Goal: Task Accomplishment & Management: Use online tool/utility

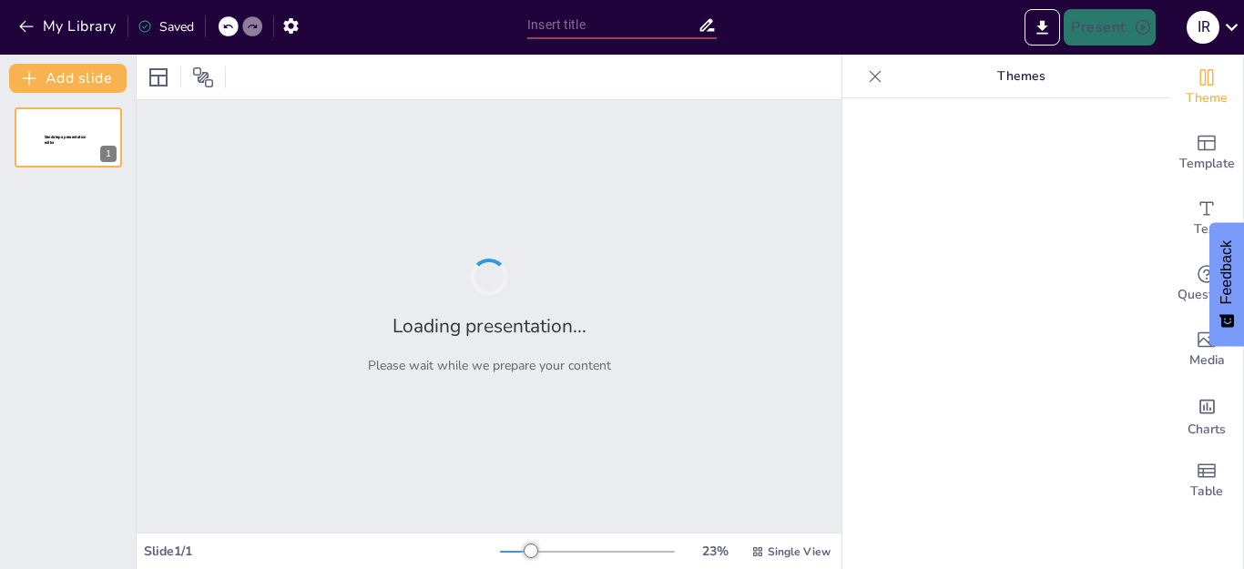
type input "Educación a Distancia en Bolivia: Impactos Sociales y Desafíos Actuales"
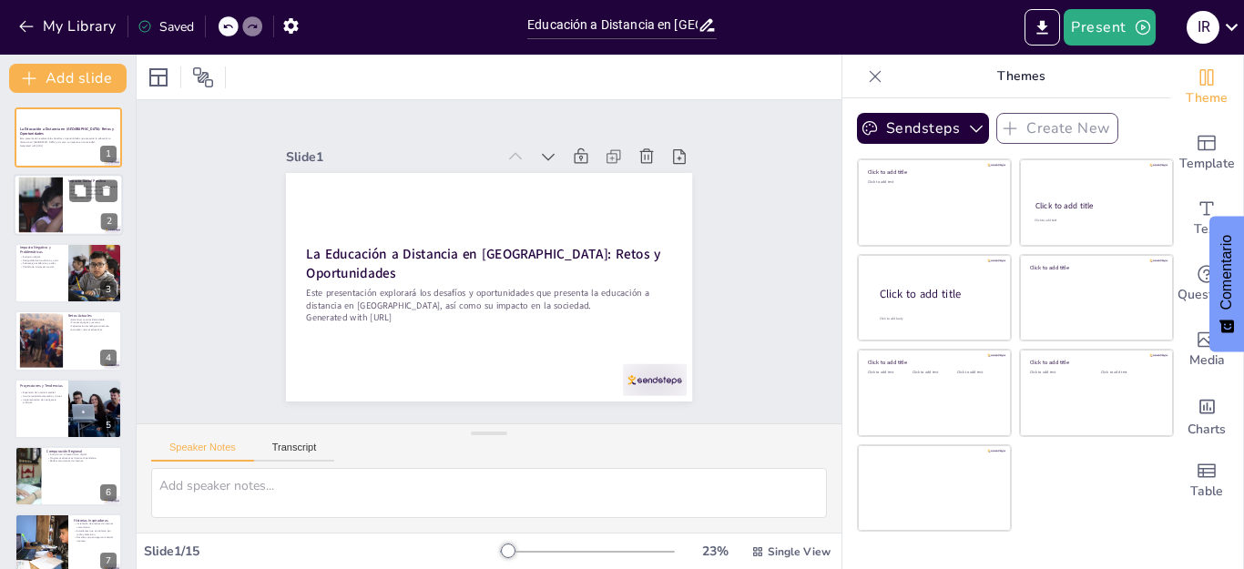
click at [54, 209] on div at bounding box center [40, 206] width 83 height 56
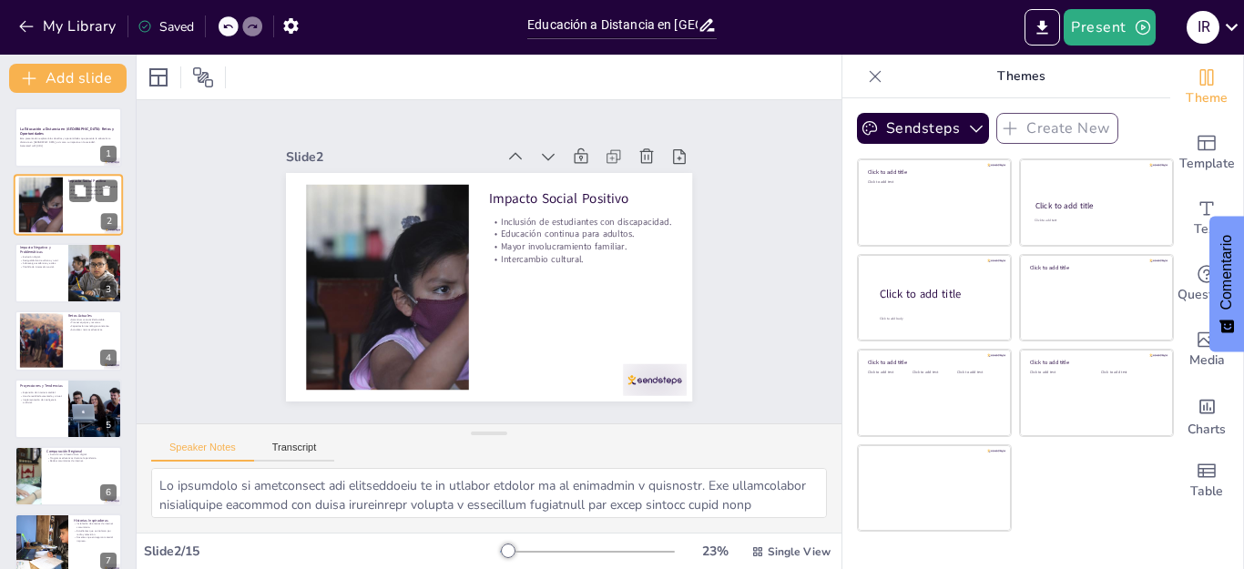
checkbox input "true"
type textarea "La inclusión de estudiantes con discapacidad es un aspecto crucial de la educac…"
click at [60, 279] on div at bounding box center [68, 273] width 109 height 62
checkbox input "true"
type textarea "La exclusión digital es uno de los problemas más críticos en la educación a dis…"
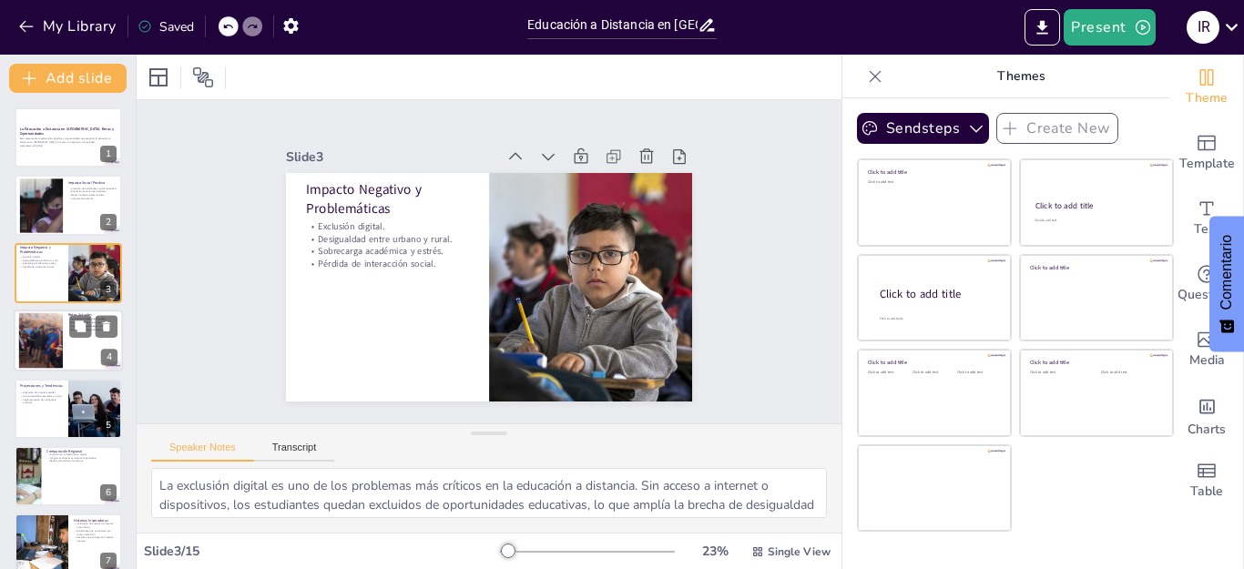
click at [34, 344] on div at bounding box center [40, 341] width 107 height 56
checkbox input "true"
type textarea "Garantizar conectividad estable es esencial para que la educación a distancia f…"
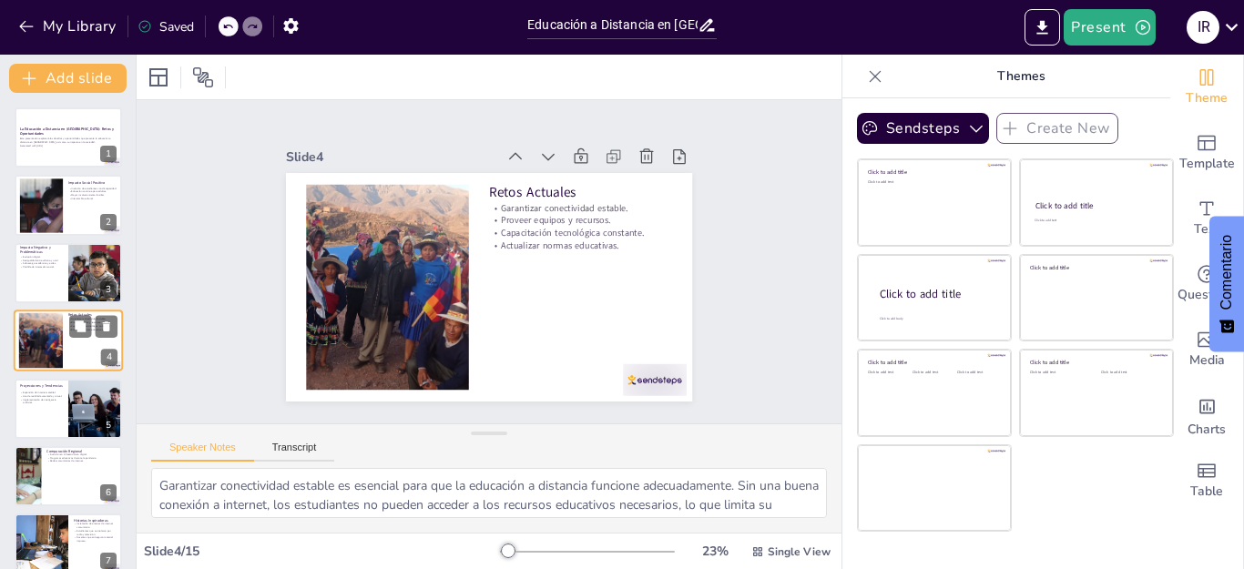
scroll to position [9, 0]
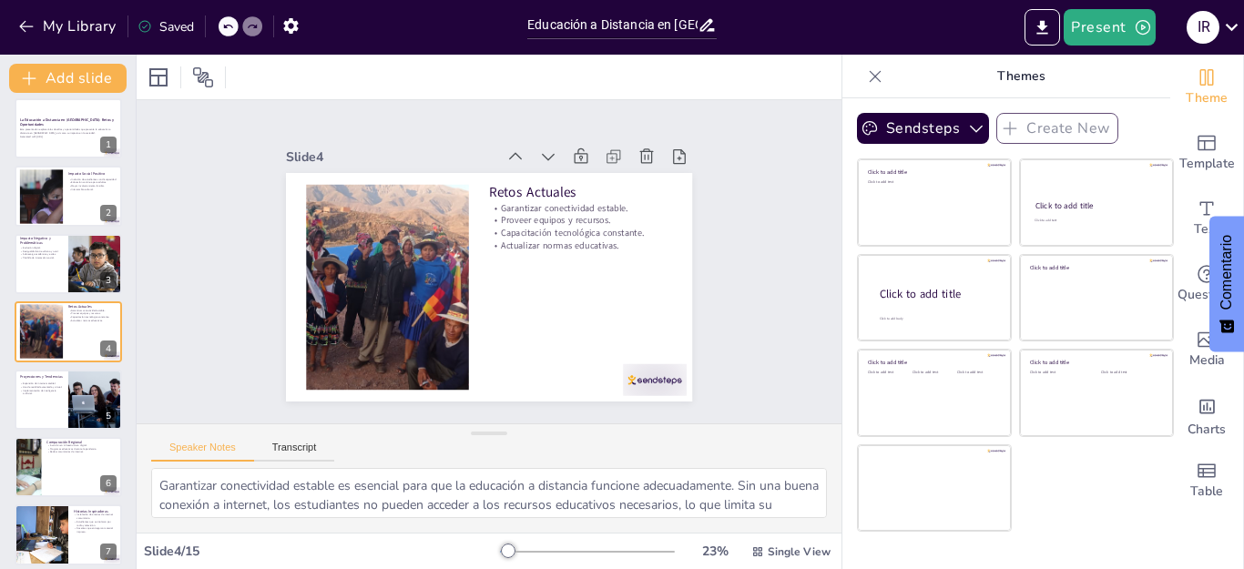
checkbox input "true"
click at [167, 22] on div "Saved" at bounding box center [165, 26] width 56 height 17
click at [146, 24] on icon at bounding box center [144, 26] width 15 height 15
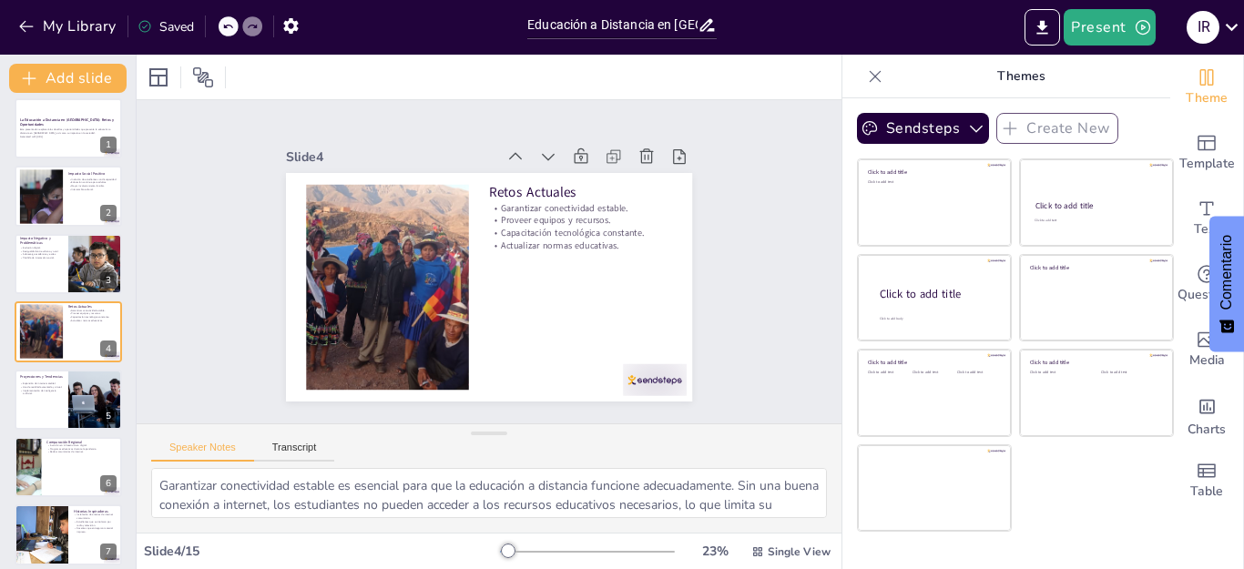
click at [146, 24] on icon at bounding box center [144, 26] width 15 height 15
click at [1047, 12] on button "Export to PowerPoint" at bounding box center [1042, 27] width 36 height 36
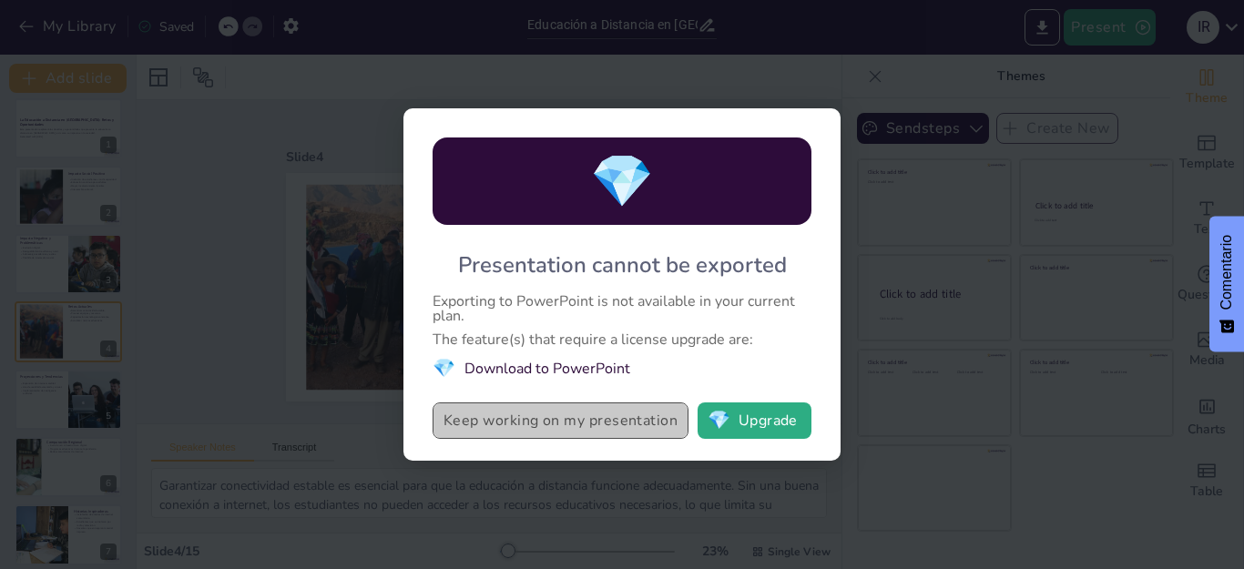
click at [610, 419] on button "Keep working on my presentation" at bounding box center [560, 420] width 256 height 36
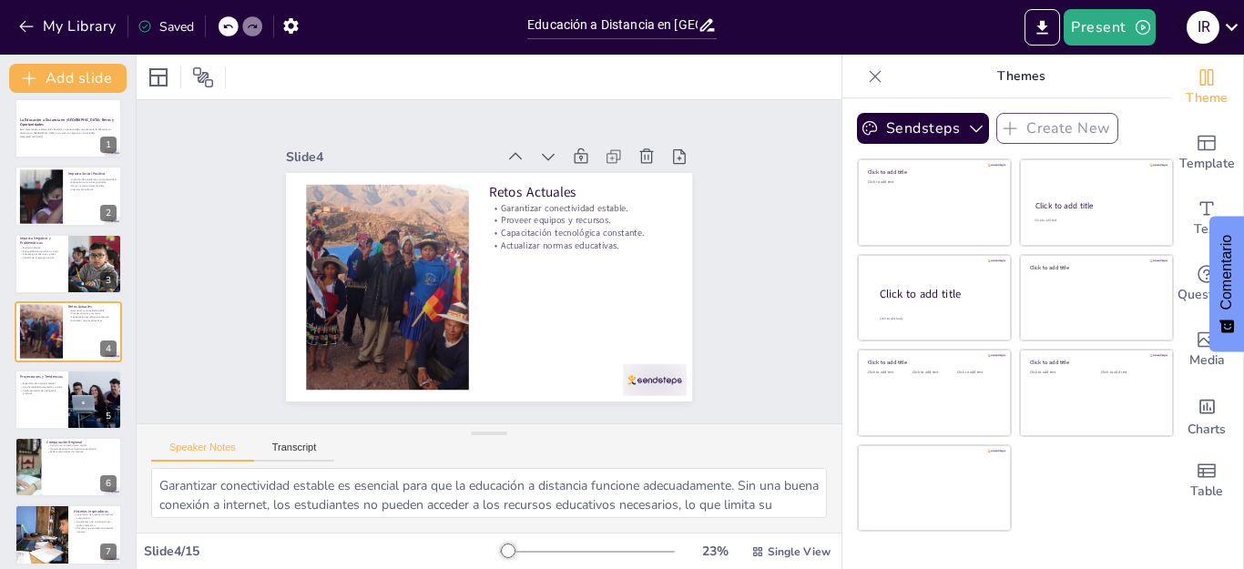
click at [1219, 22] on icon at bounding box center [1231, 27] width 25 height 25
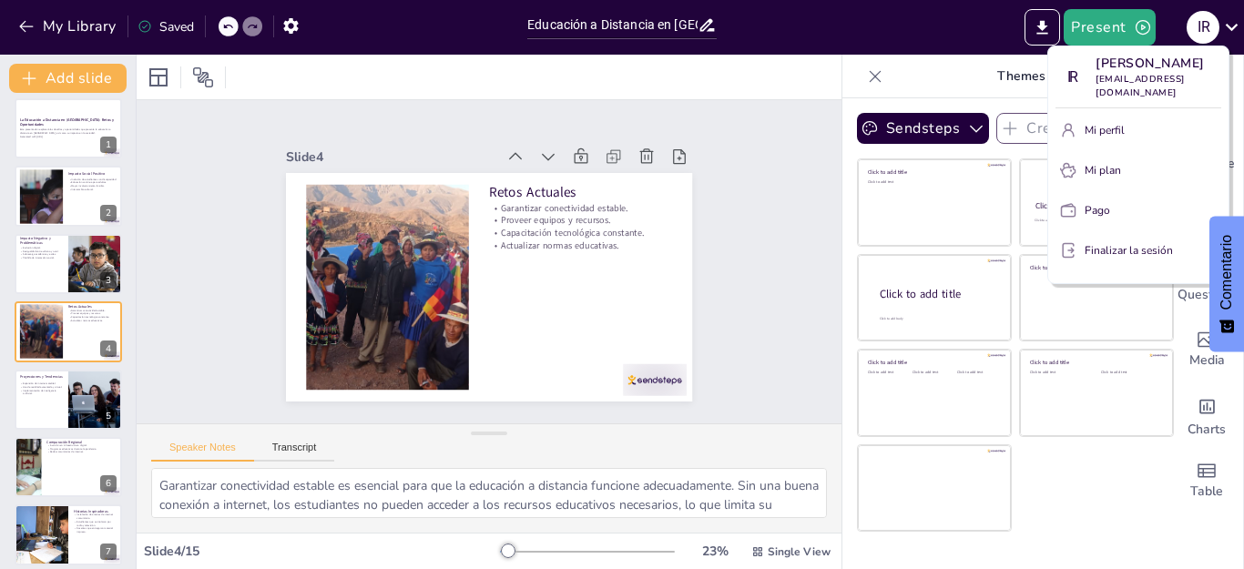
click at [1094, 243] on font "Finalizar la sesión" at bounding box center [1128, 250] width 88 height 15
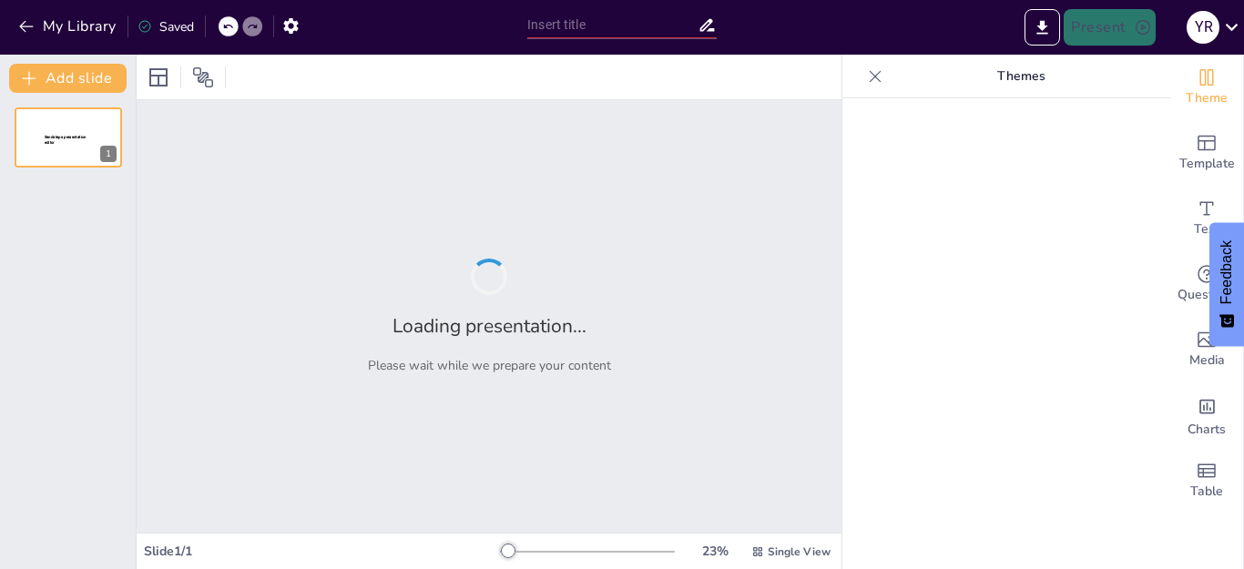
type input "Educación a Distancia: Un Puente para Todos"
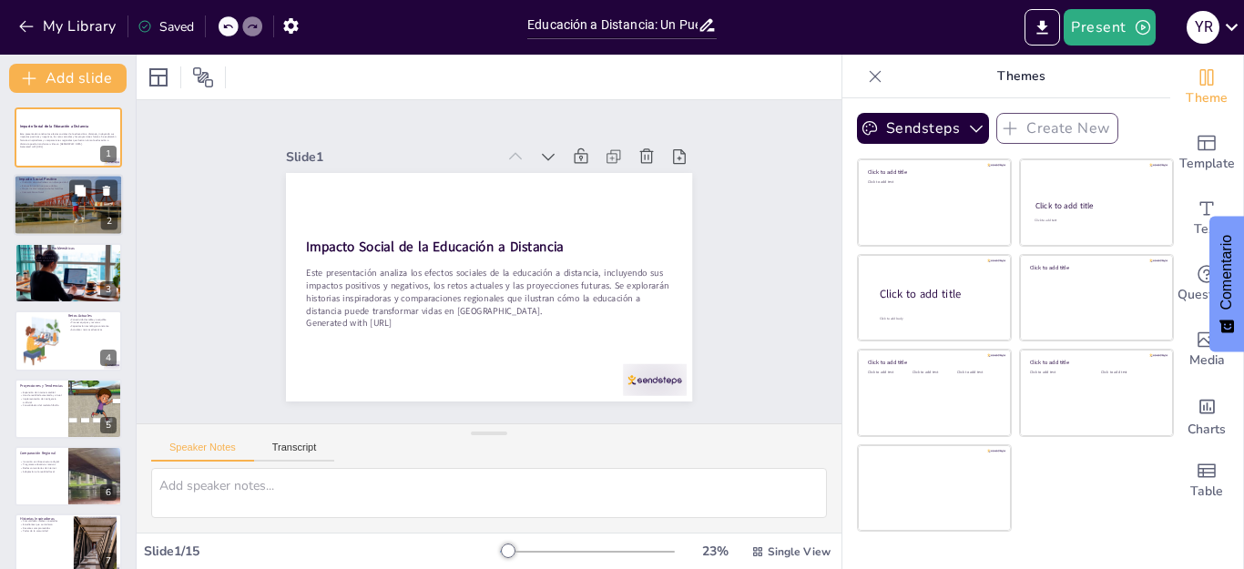
checkbox input "true"
click at [68, 214] on div at bounding box center [68, 205] width 109 height 82
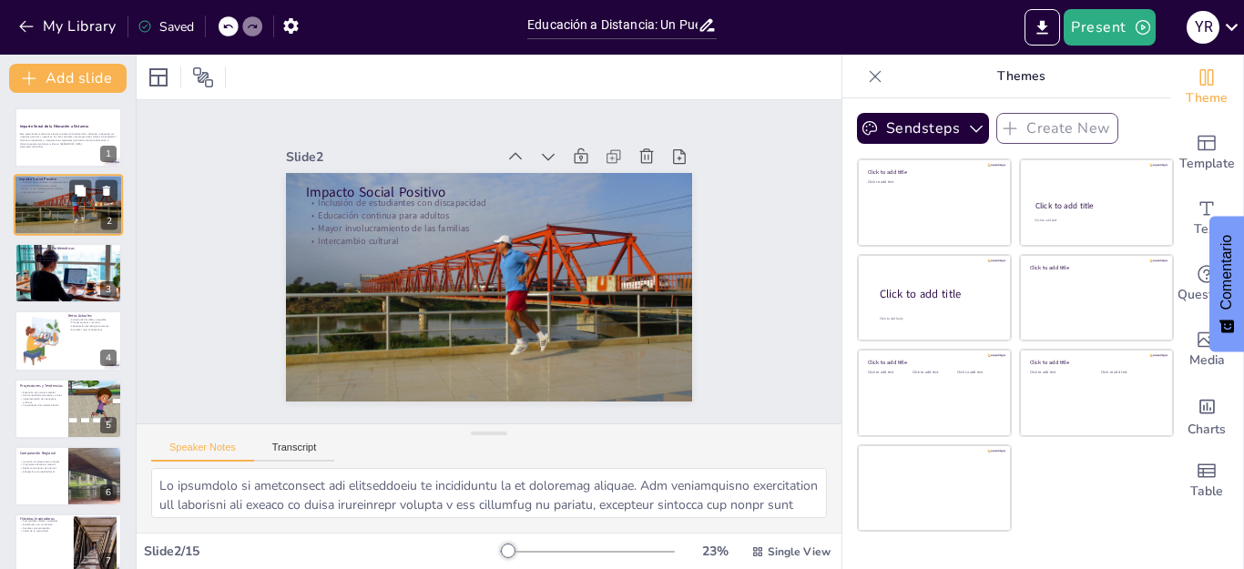
type textarea "La inclusión de estudiantes con discapacidad es fundamental en la educación mod…"
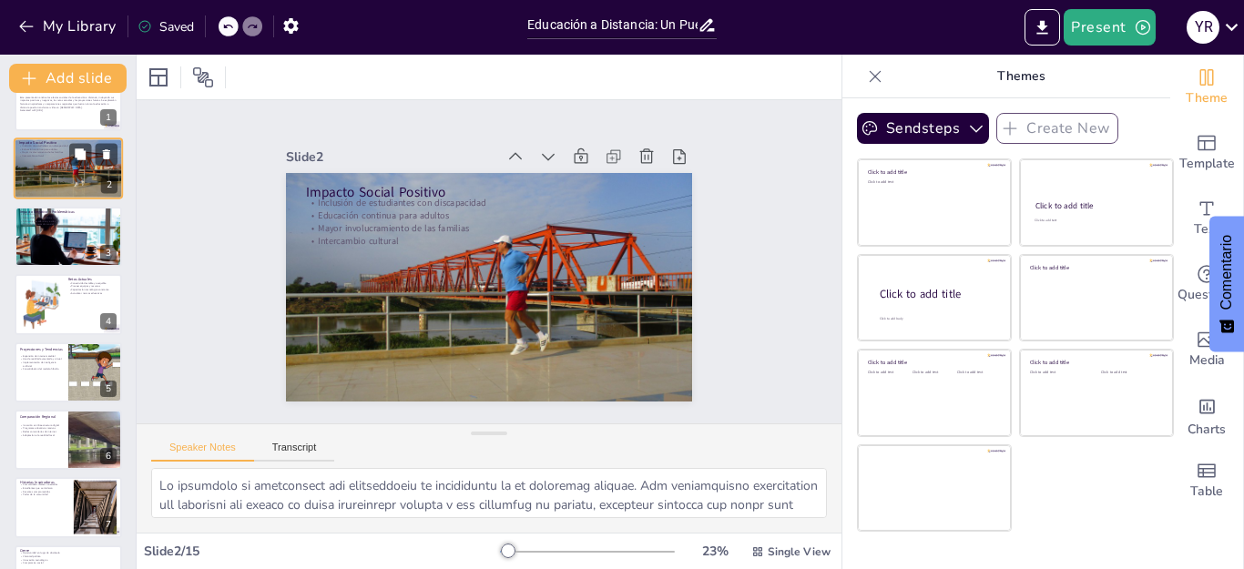
scroll to position [73, 0]
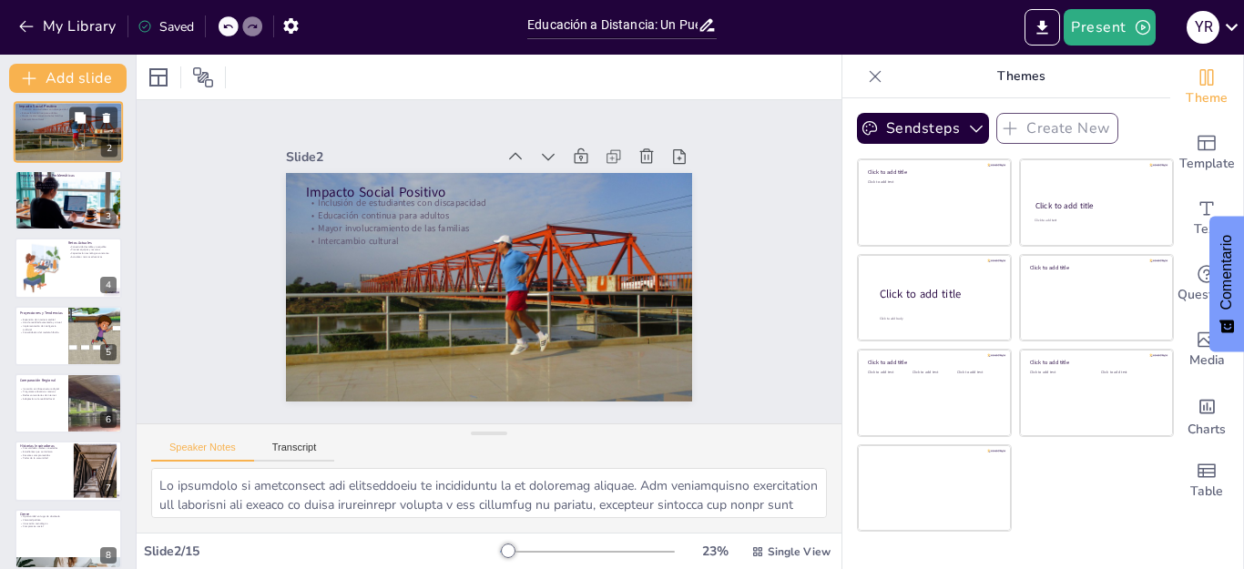
checkbox input "true"
click at [67, 214] on div at bounding box center [67, 200] width 119 height 62
type textarea "La exclusión digital es un problema crítico que afecta a muchos estudiantes. Si…"
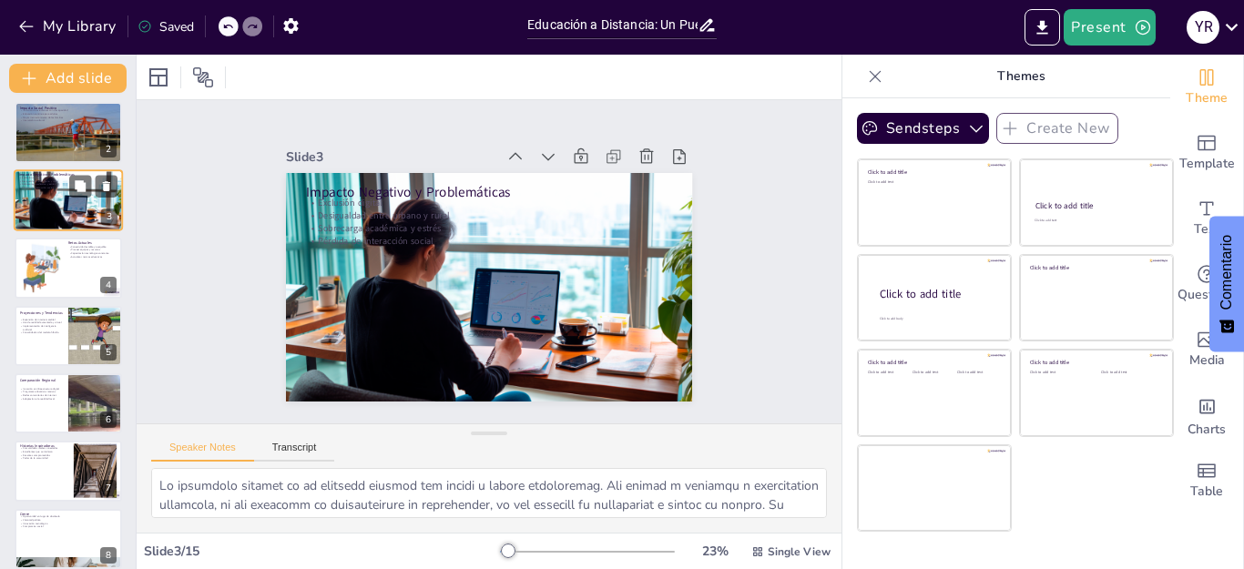
scroll to position [0, 0]
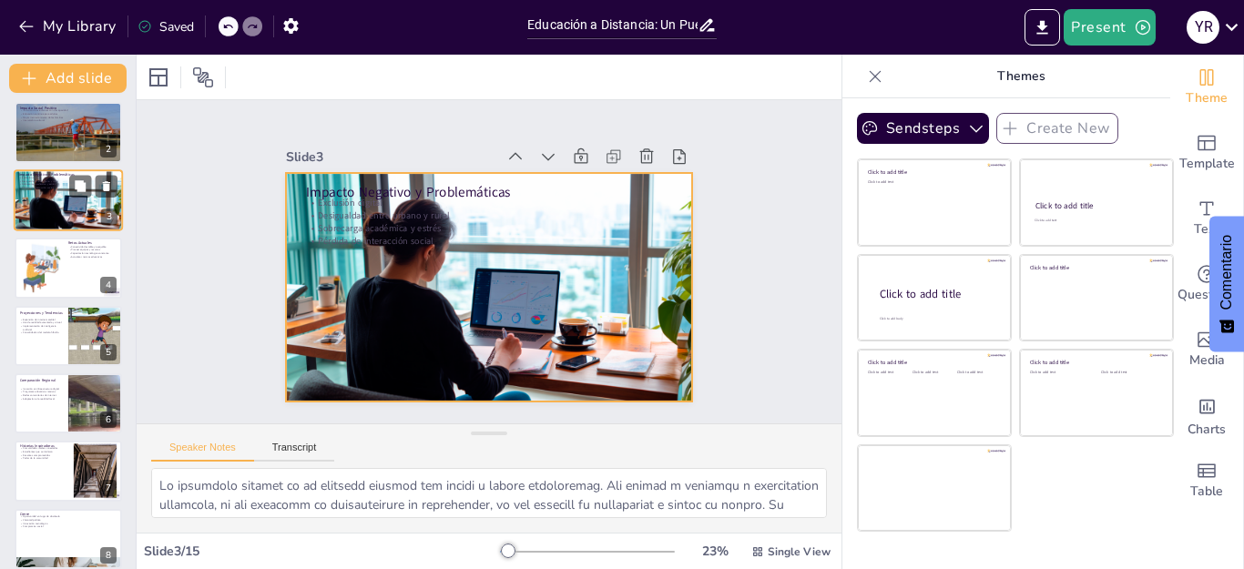
checkbox input "true"
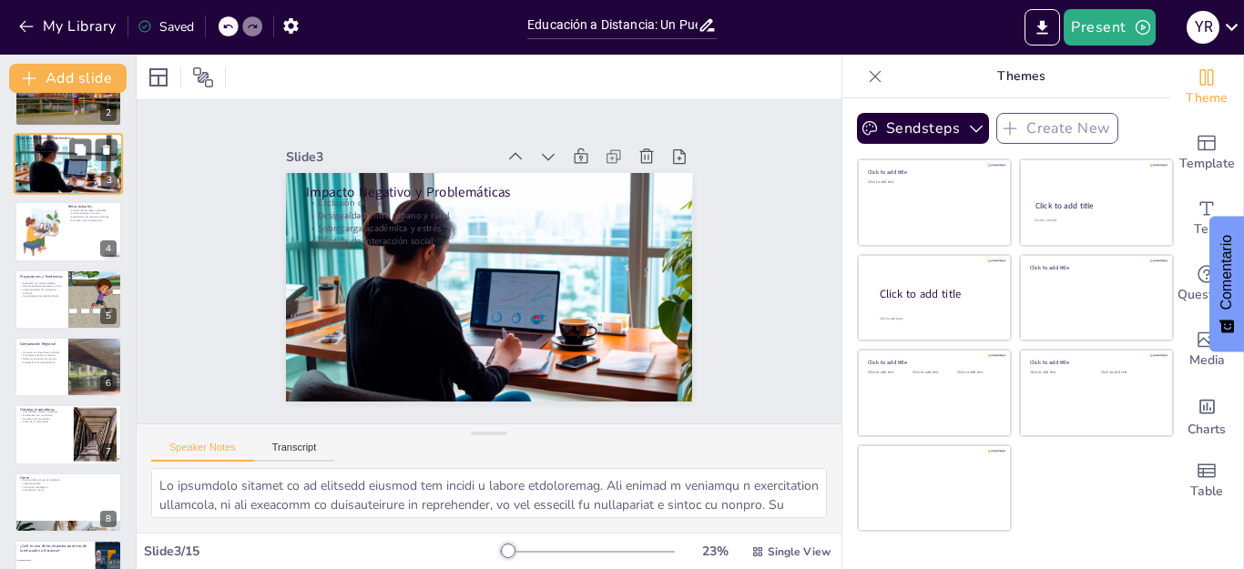
click at [67, 214] on div at bounding box center [68, 231] width 107 height 60
type textarea "La conectividad es la base de la educación a distancia. Sin acceso a internet c…"
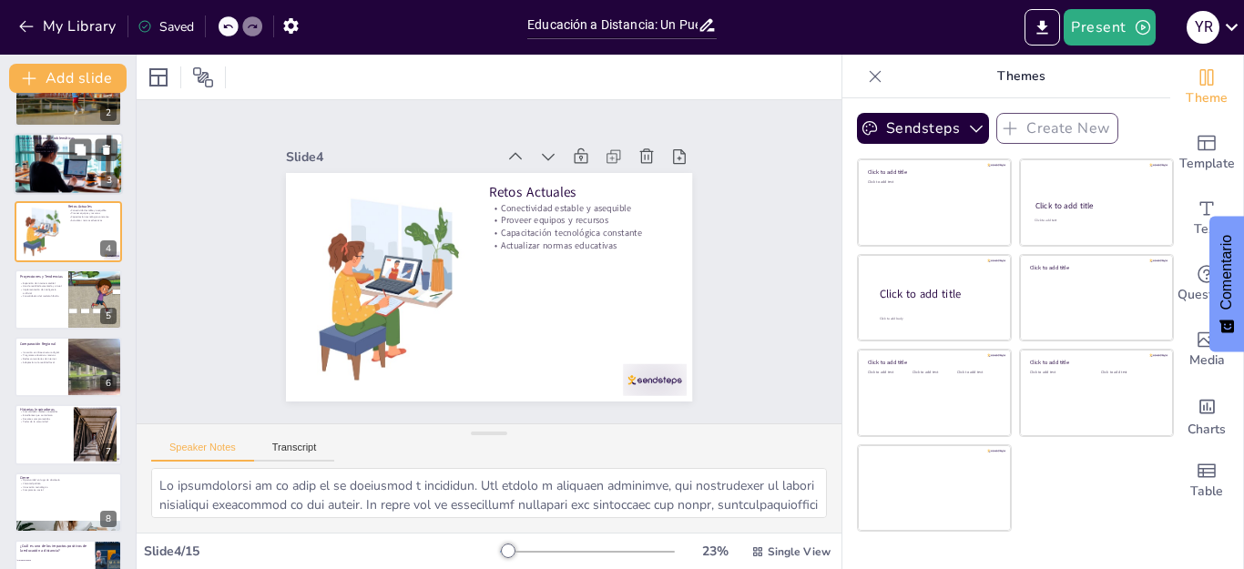
scroll to position [9, 0]
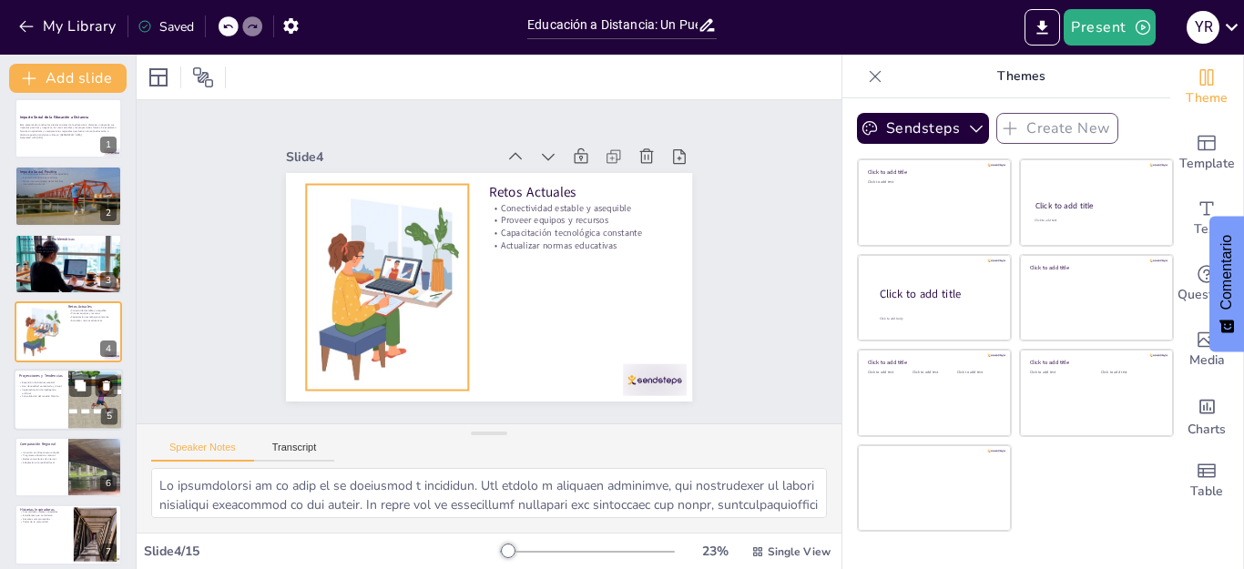
checkbox input "true"
click at [54, 409] on div at bounding box center [68, 400] width 109 height 62
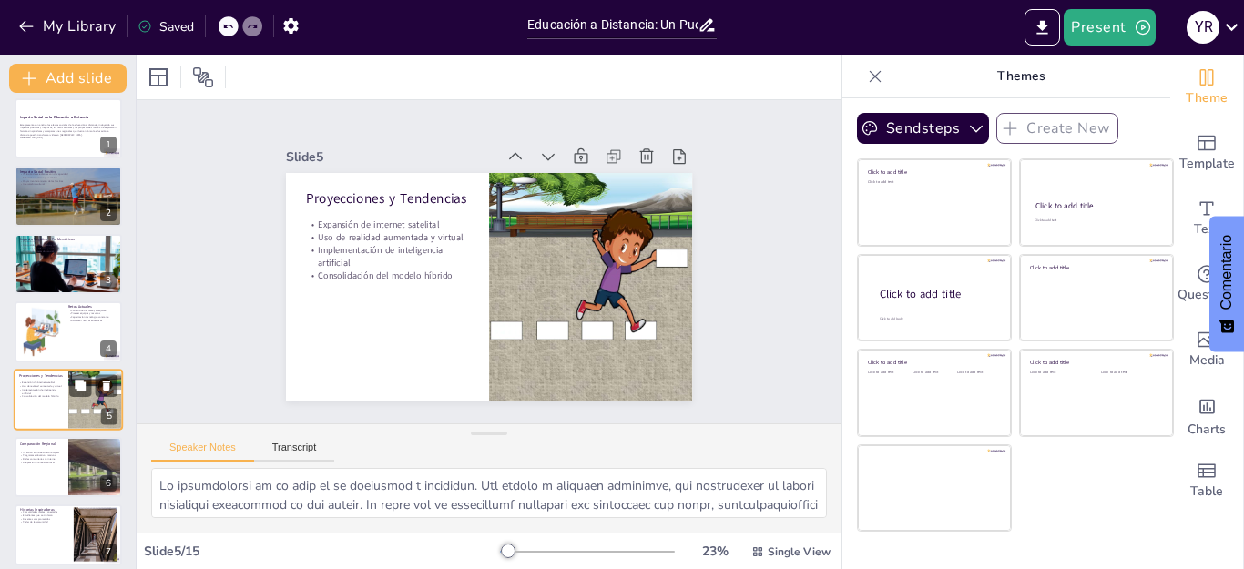
type textarea "La expansión de internet satelital es una oportunidad emocionante para mejorar …"
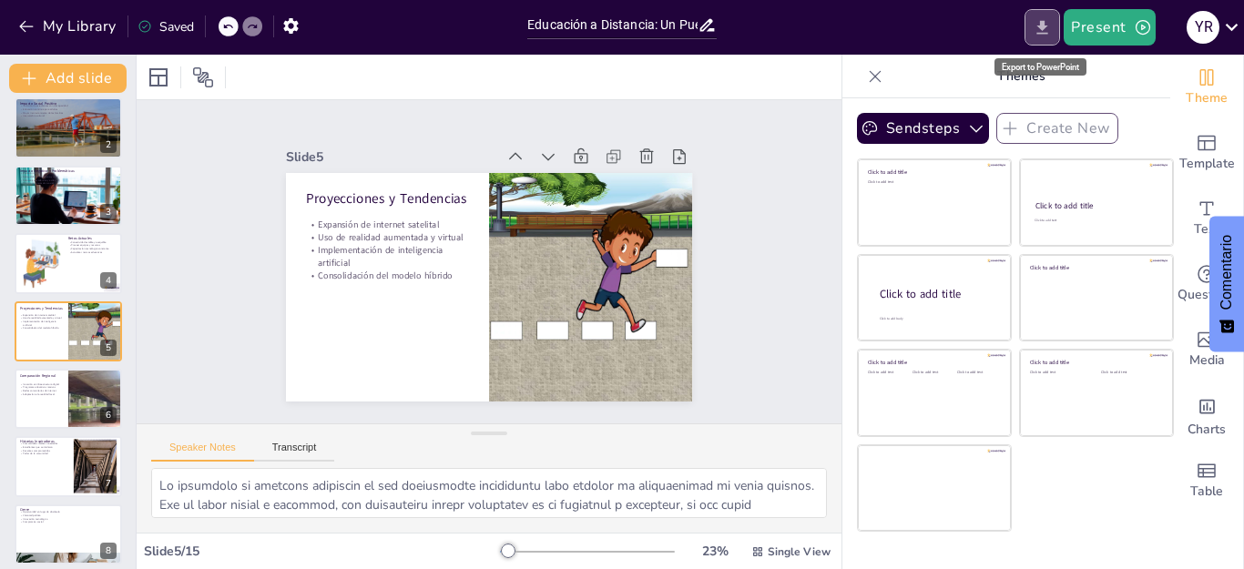
click at [1054, 19] on button "Export to PowerPoint" at bounding box center [1042, 27] width 36 height 36
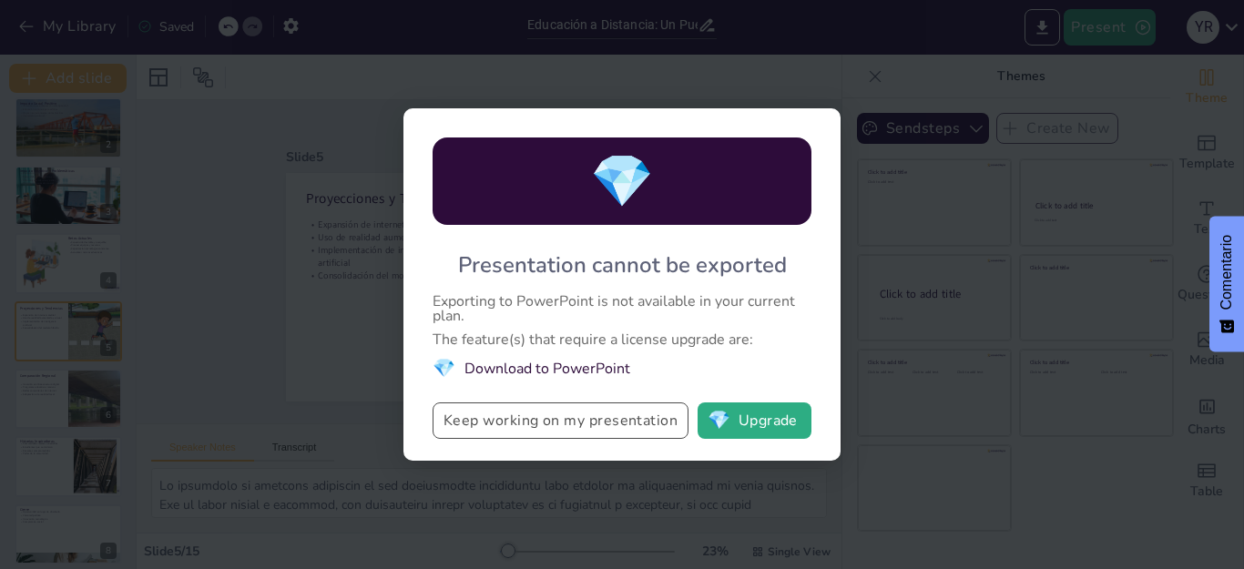
click at [644, 413] on button "Keep working on my presentation" at bounding box center [560, 420] width 256 height 36
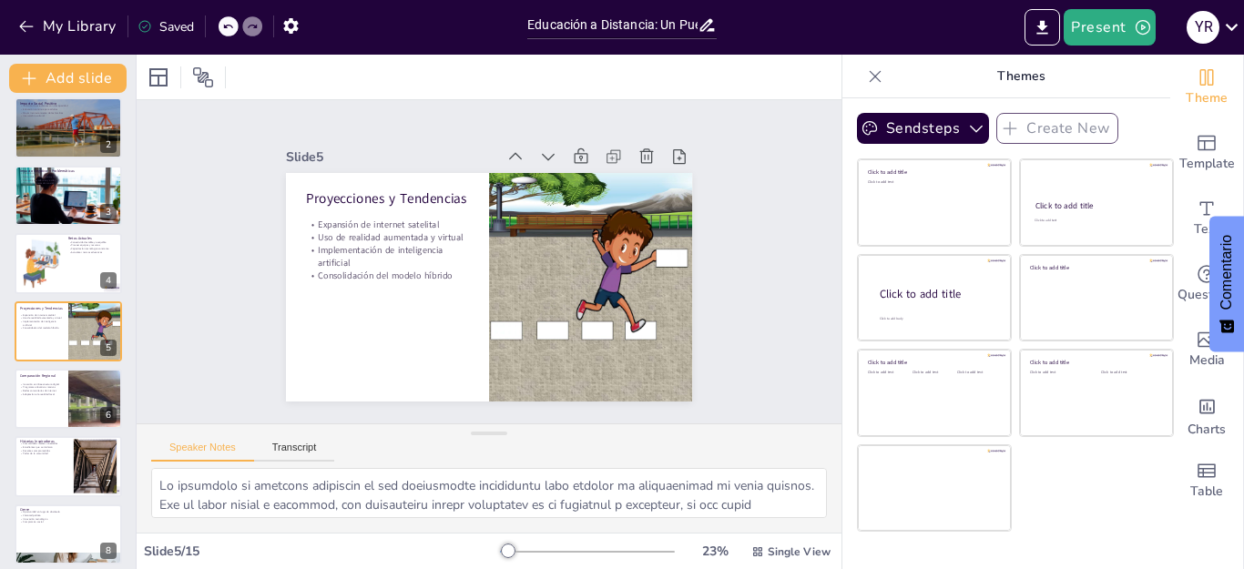
click at [176, 25] on div "Saved" at bounding box center [165, 26] width 56 height 17
click at [147, 21] on icon at bounding box center [144, 27] width 12 height 12
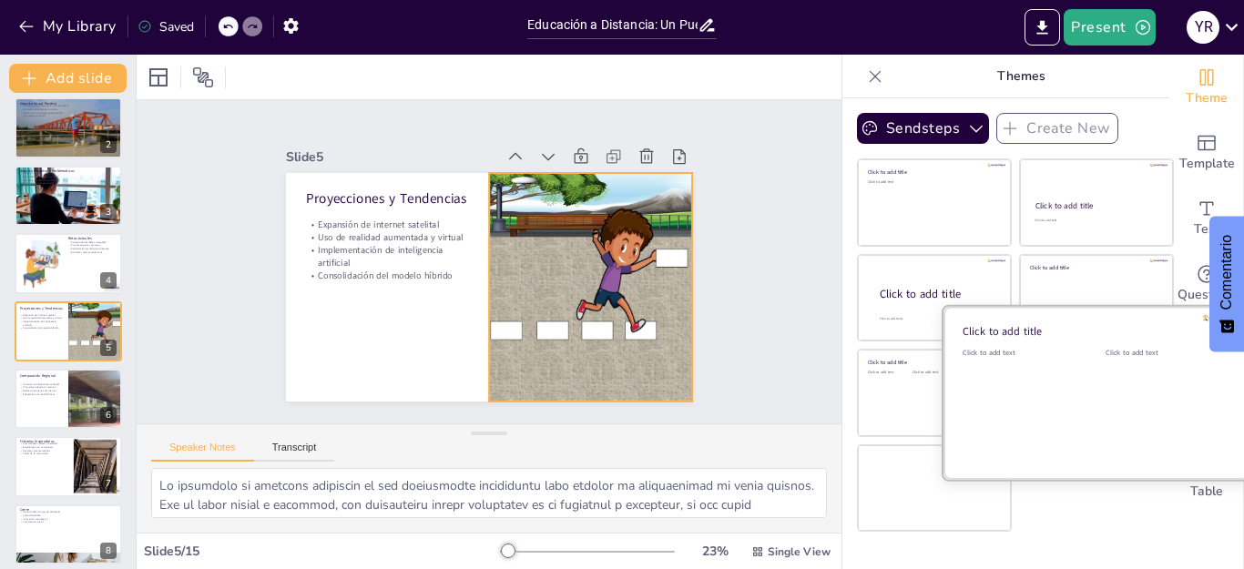
checkbox input "true"
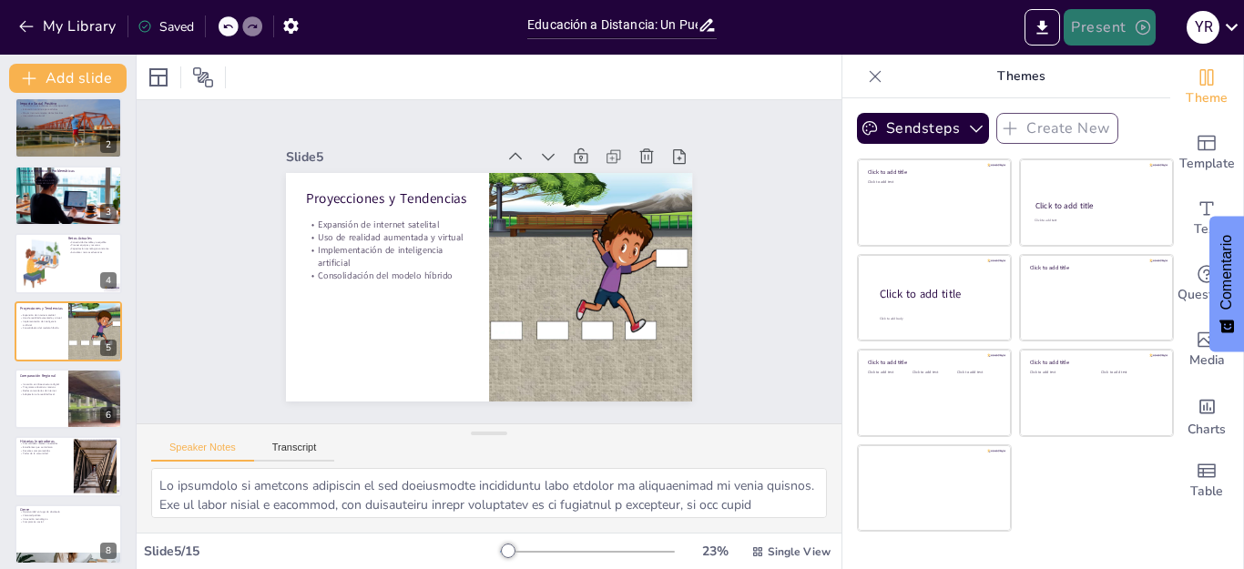
click at [1122, 28] on button "Present" at bounding box center [1108, 27] width 91 height 36
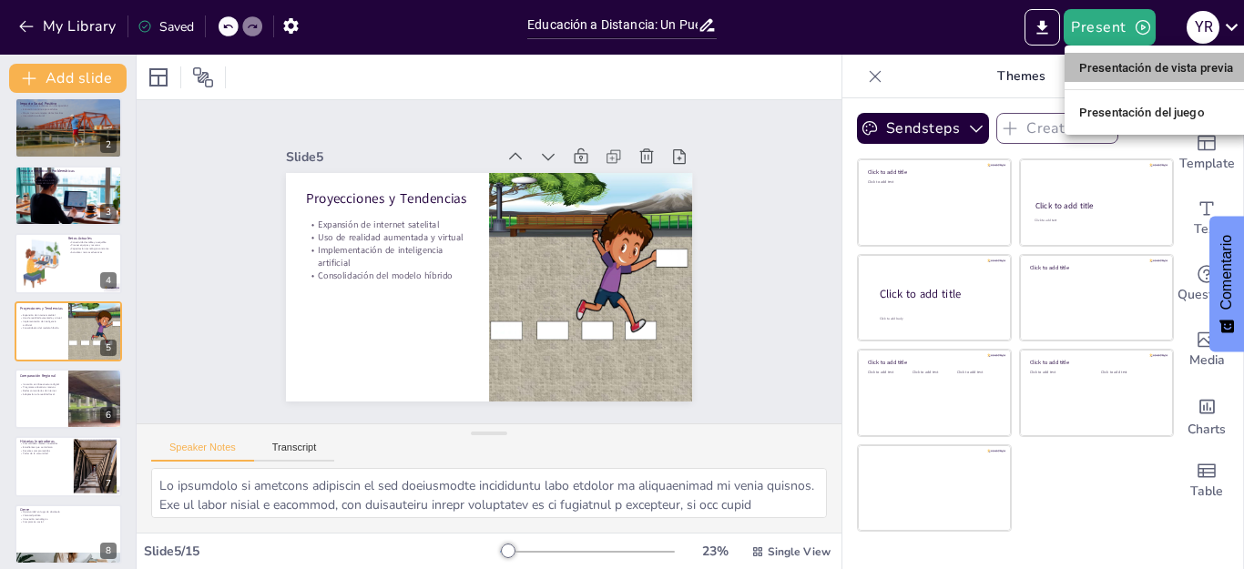
click at [1132, 62] on font "Presentación de vista previa" at bounding box center [1156, 68] width 155 height 14
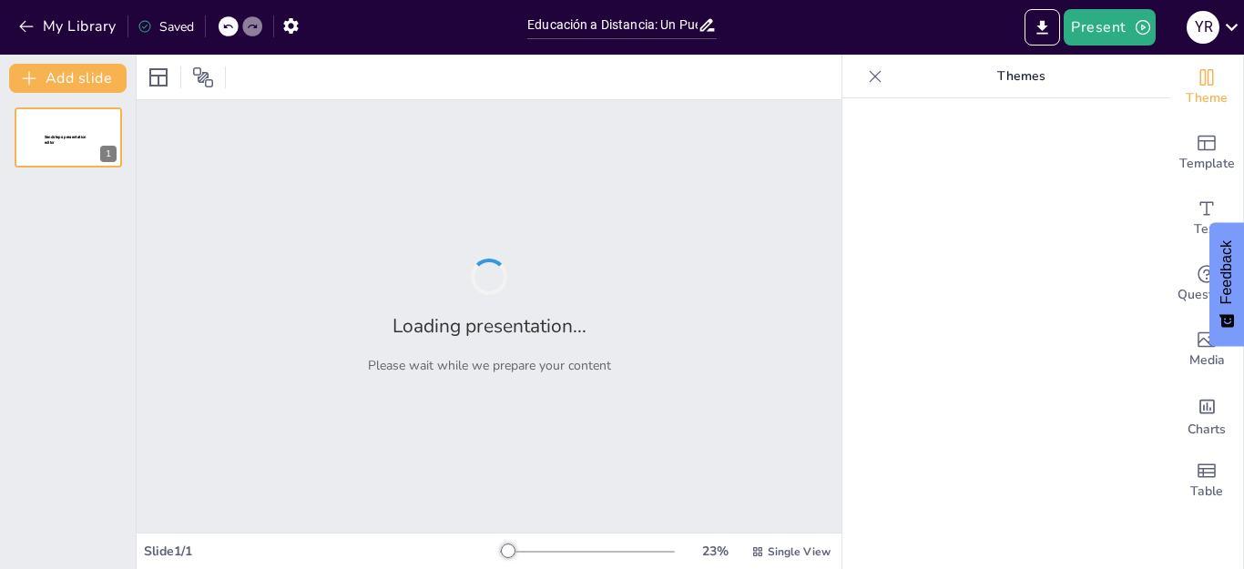
type input "Educación a Distancia: Un Puente para Todos"
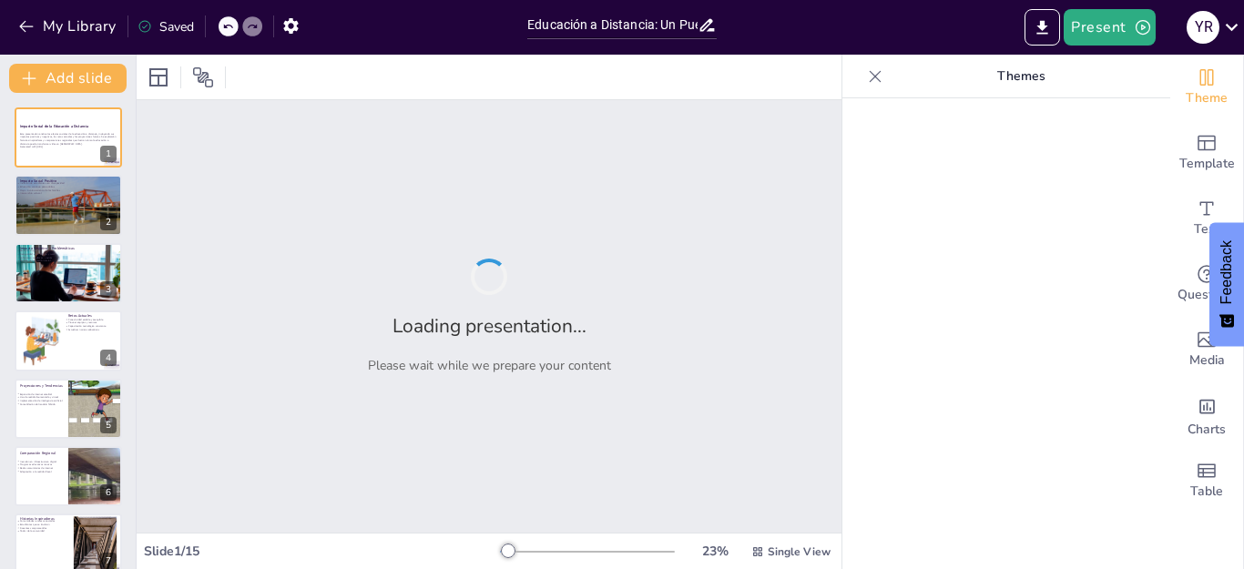
checkbox input "true"
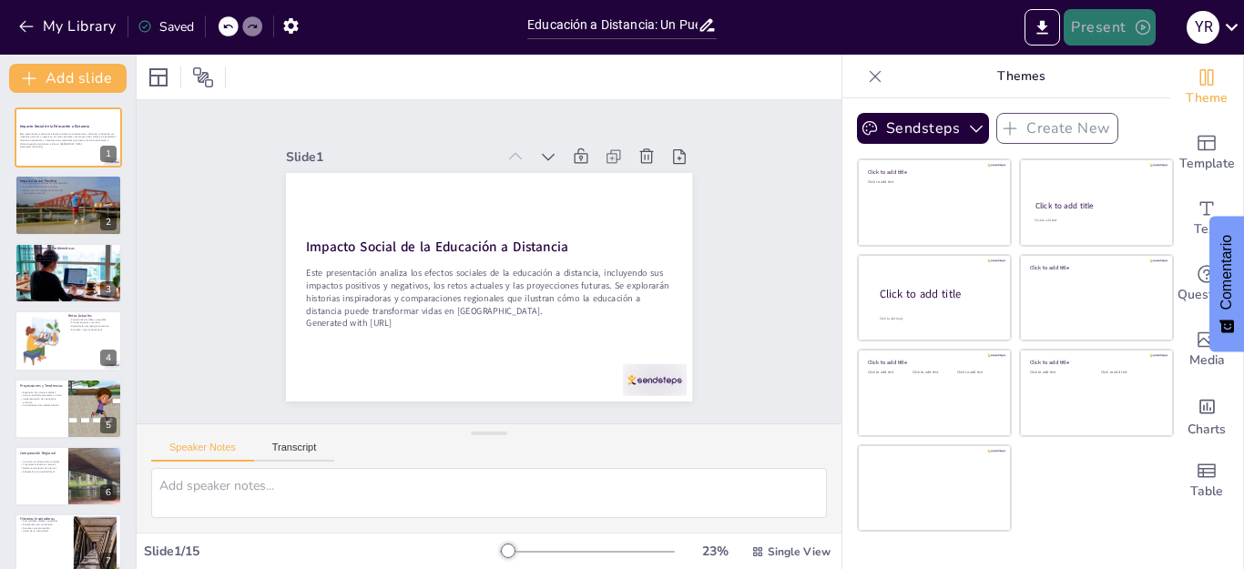
click at [1120, 35] on button "Present" at bounding box center [1108, 27] width 91 height 36
checkbox input "true"
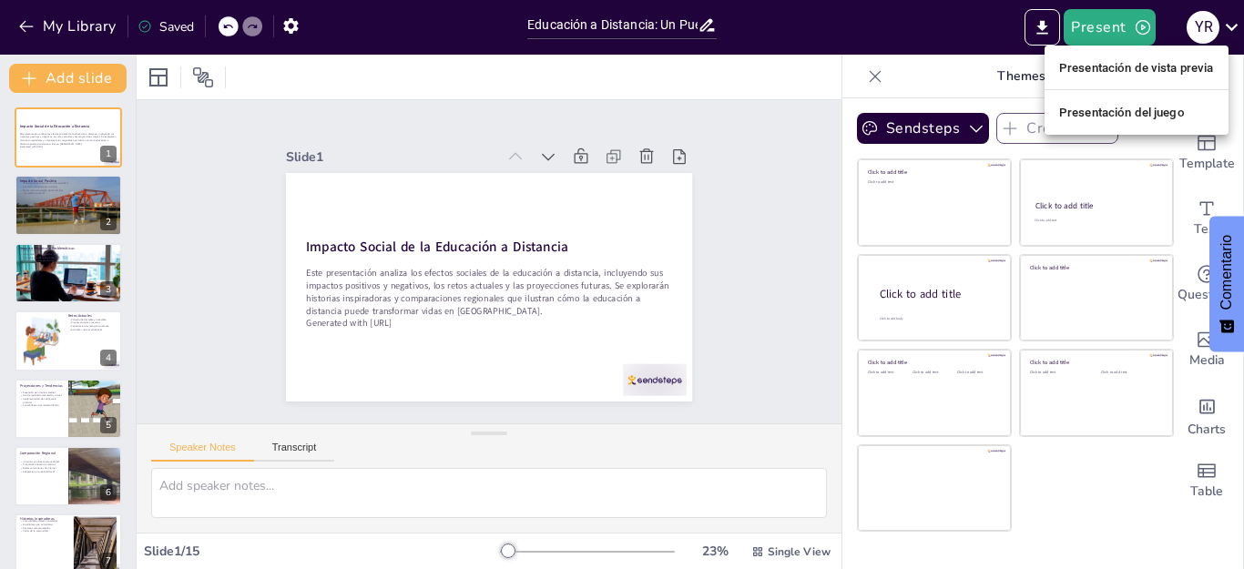
click at [1140, 61] on font "Presentación de vista previa" at bounding box center [1136, 68] width 155 height 14
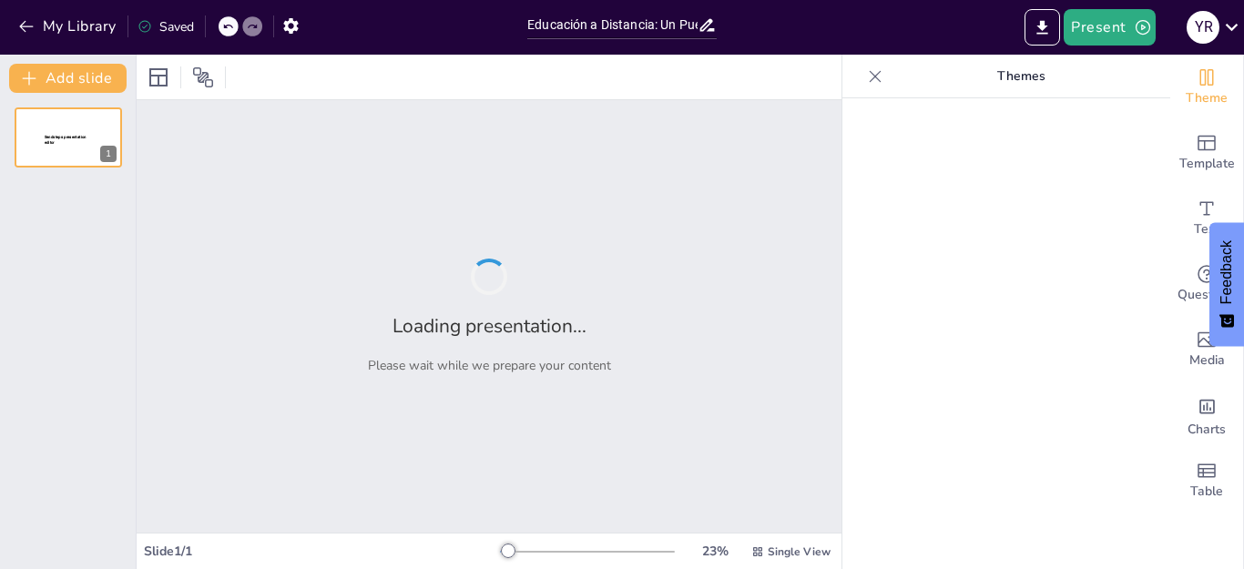
type input "Educación a Distancia: Un Puente para Todos"
